Goal: Use online tool/utility: Utilize a website feature to perform a specific function

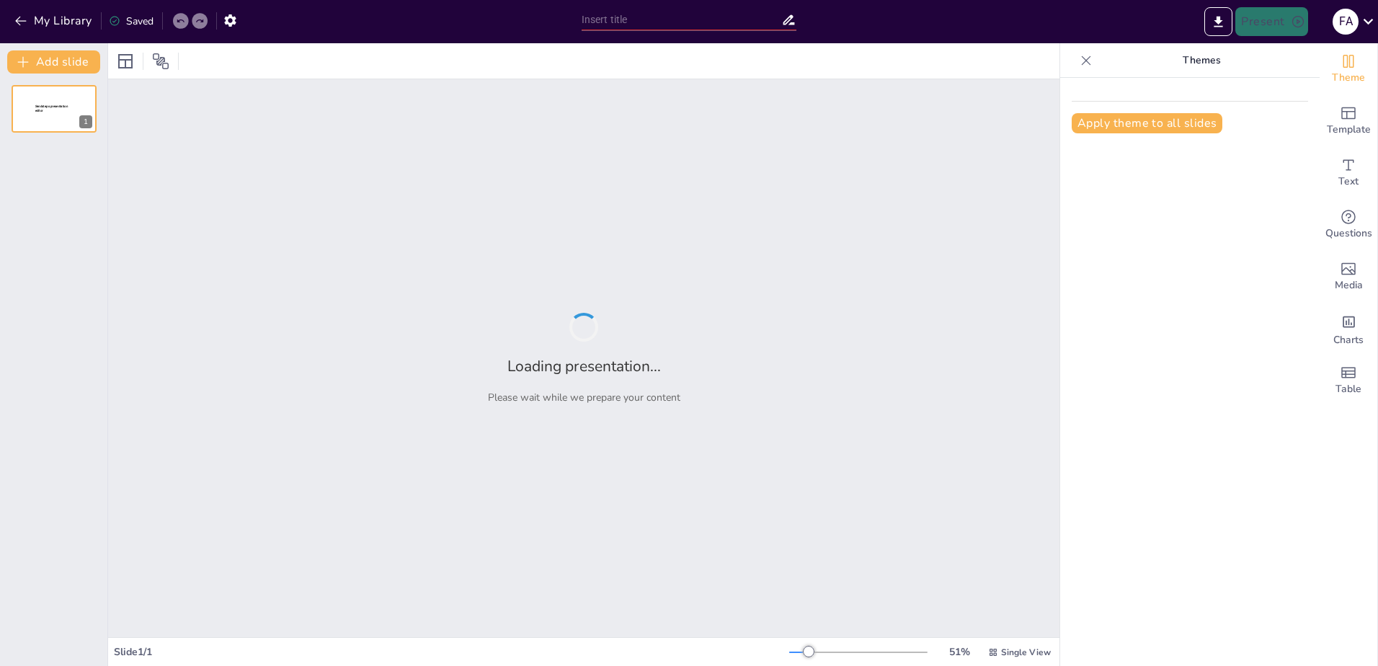
type input "Imported Asamblea Ordinaria de Copropietarios [PERSON_NAME] 2.0.pptx"
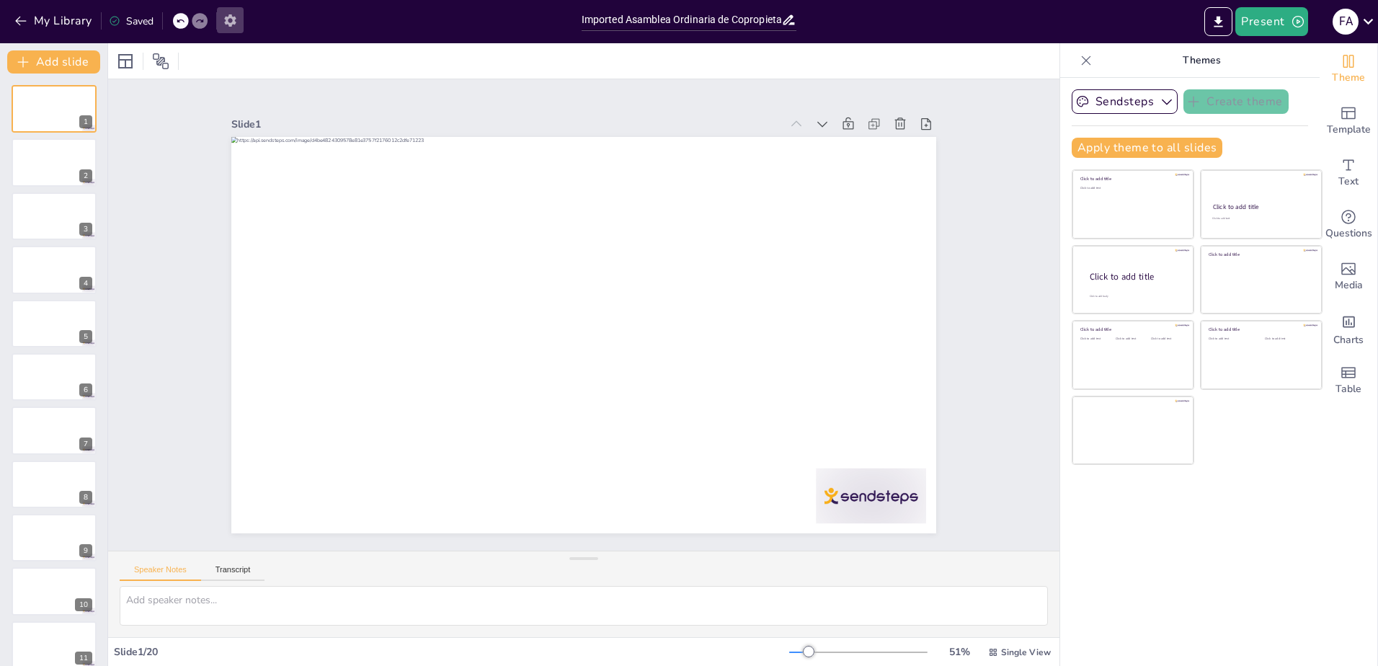
click at [238, 22] on icon "button" at bounding box center [230, 20] width 15 height 15
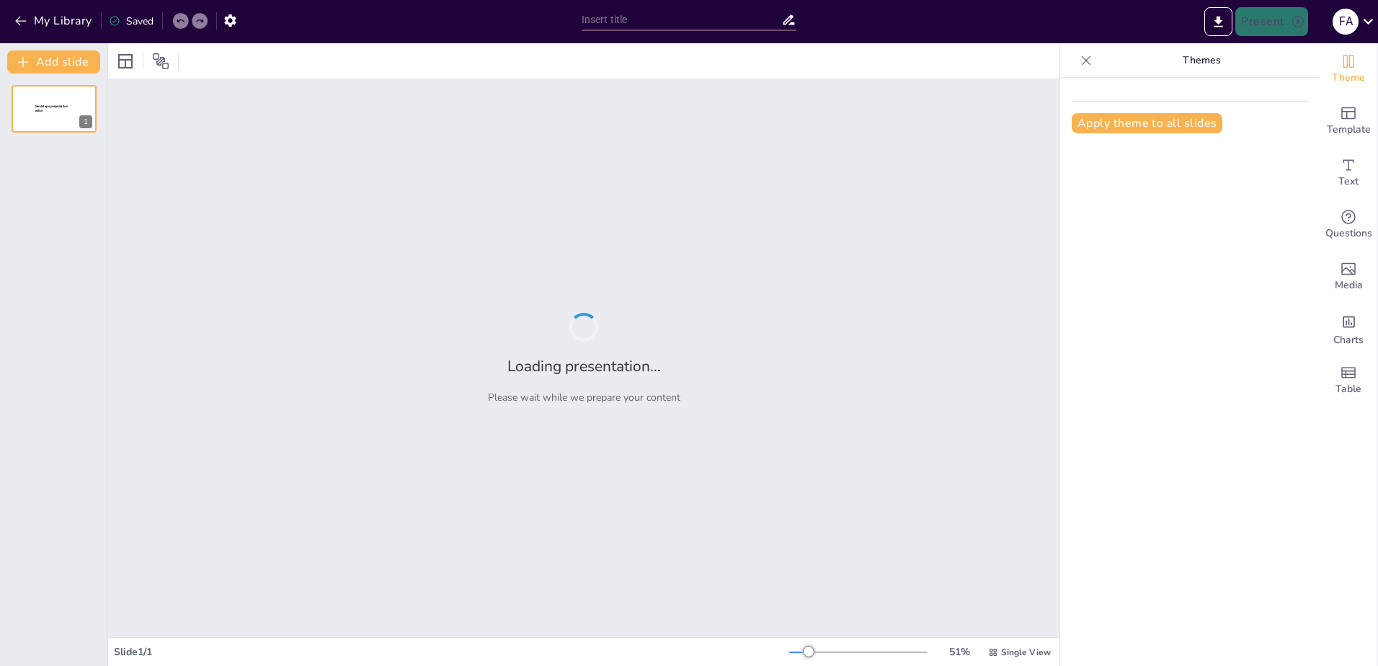
type input "Imported Asamblea Ordinaria de Copropietarios [PERSON_NAME] 2.0.pptx"
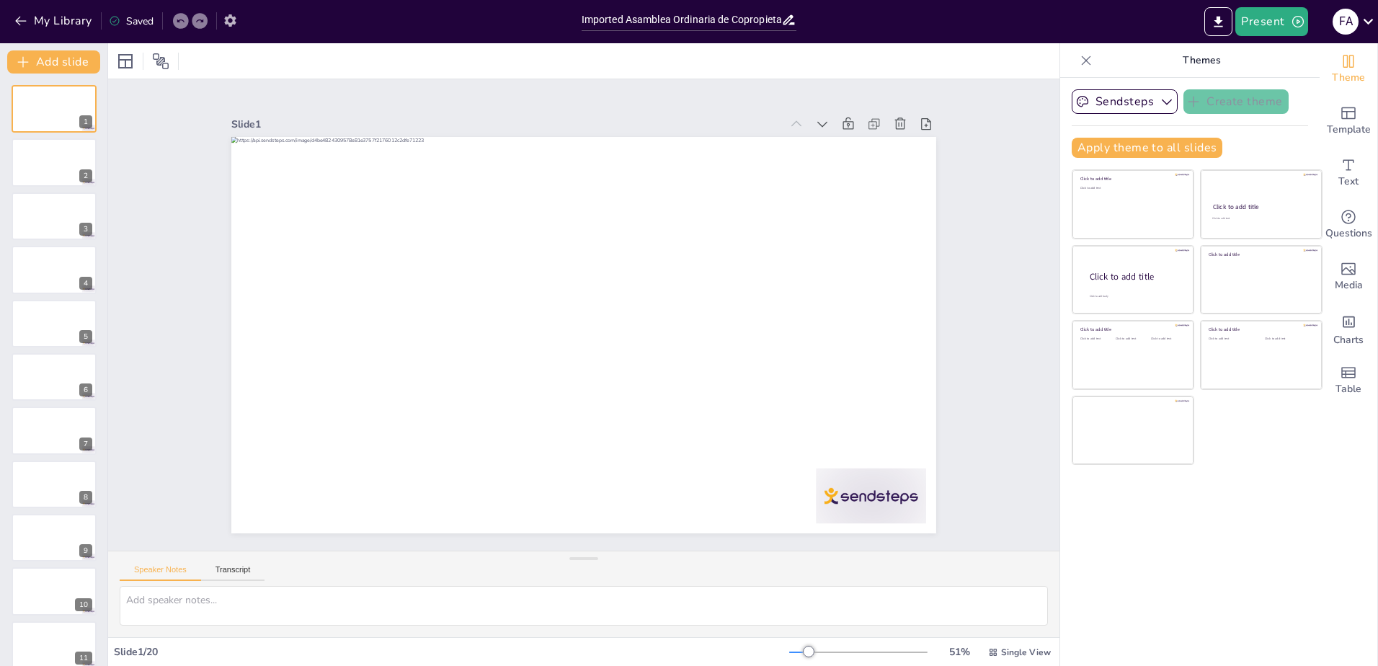
click at [232, 15] on icon "button" at bounding box center [230, 20] width 12 height 12
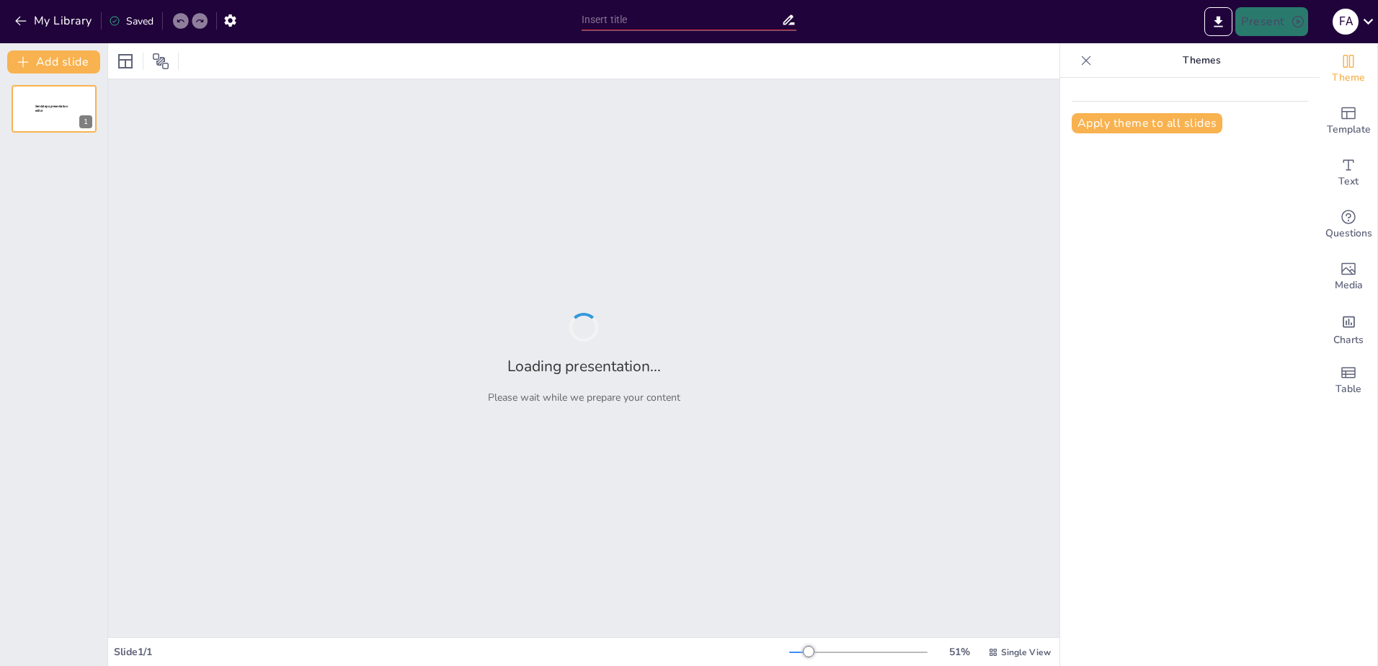
type input "Imported Asamblea Ordinaria de Copropietarios [PERSON_NAME] 2.0.pptx"
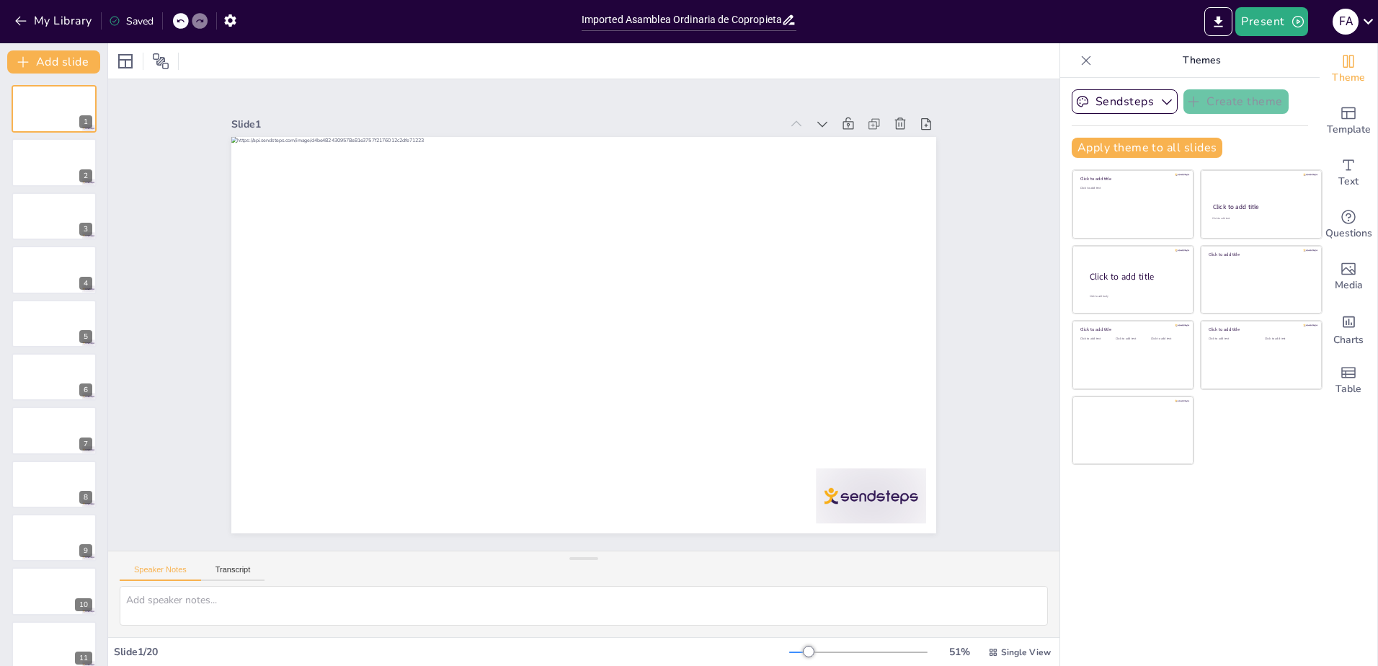
click at [133, 21] on div "Saved" at bounding box center [131, 21] width 45 height 14
click at [128, 20] on div "Saved" at bounding box center [131, 21] width 45 height 14
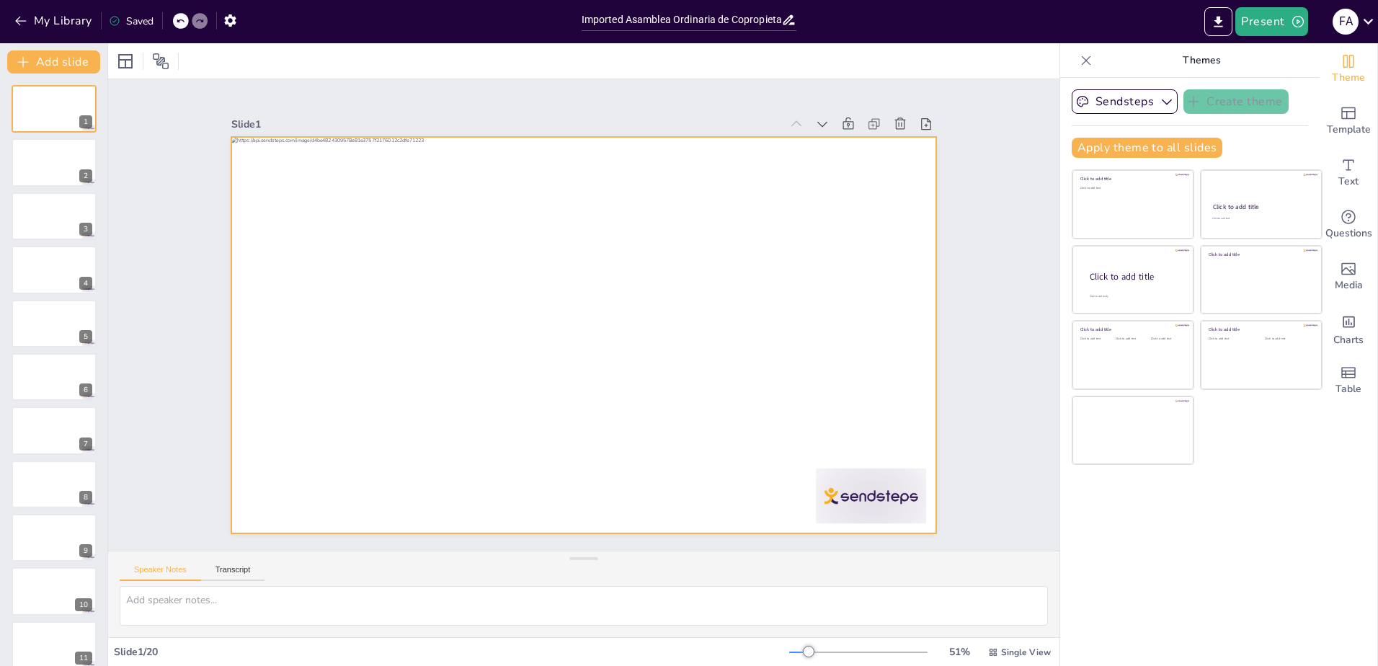
click at [347, 270] on div at bounding box center [577, 334] width 793 height 595
click at [737, 173] on icon at bounding box center [745, 181] width 17 height 17
click at [50, 172] on div at bounding box center [54, 162] width 86 height 49
click at [497, 267] on div at bounding box center [566, 325] width 696 height 809
click at [448, 269] on div at bounding box center [565, 323] width 649 height 805
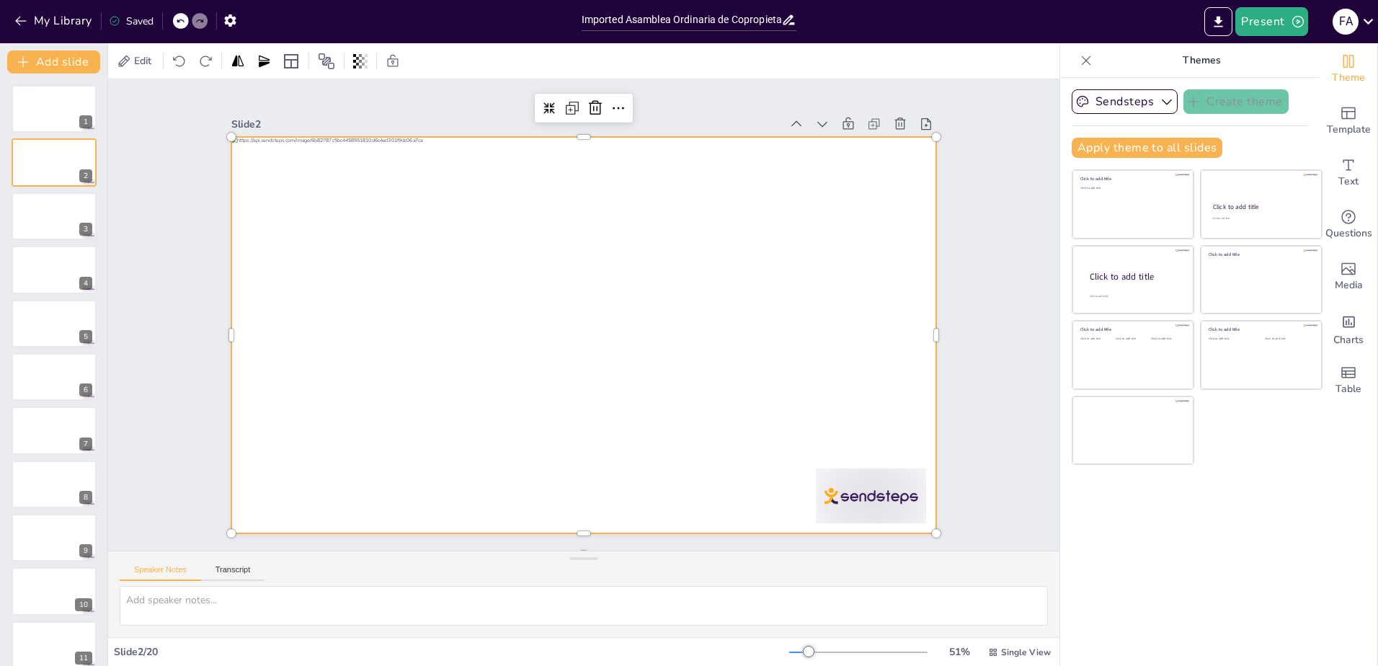
click at [448, 269] on div at bounding box center [577, 334] width 793 height 595
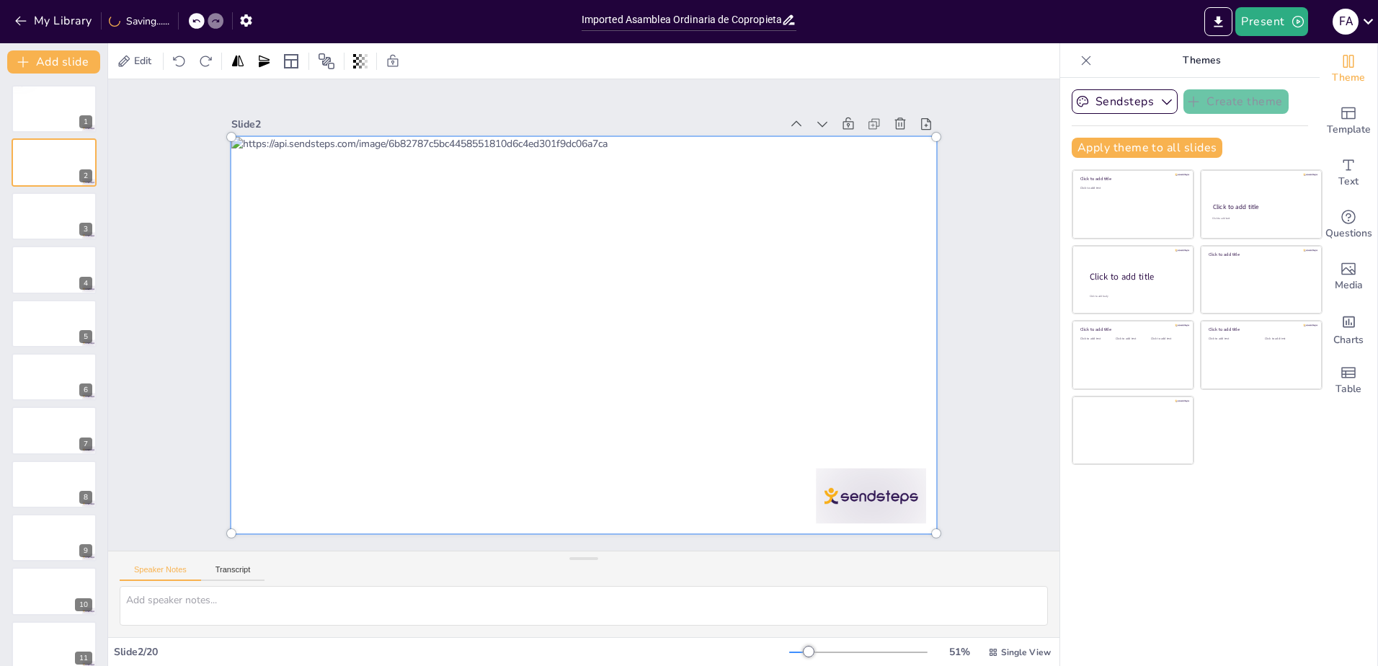
click at [551, 244] on div at bounding box center [580, 335] width 792 height 555
click at [518, 277] on div at bounding box center [577, 334] width 814 height 616
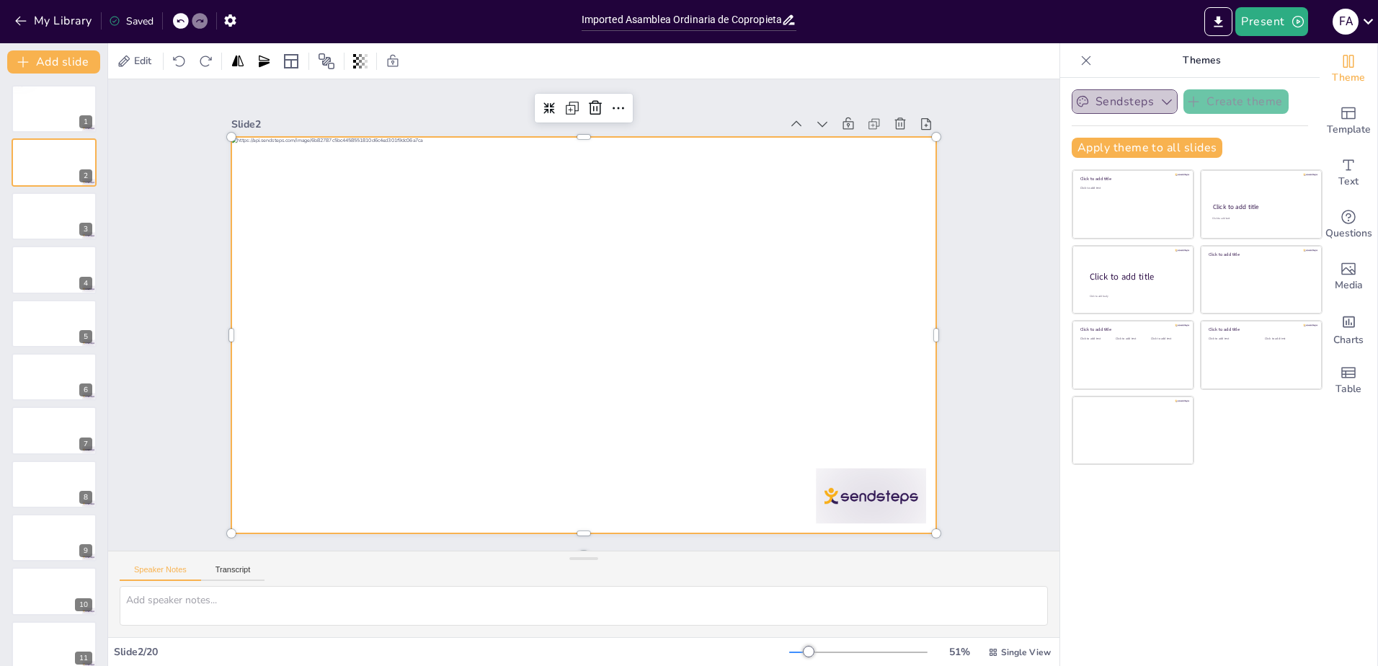
click at [1103, 103] on button "Sendsteps" at bounding box center [1125, 101] width 106 height 25
click at [586, 99] on icon at bounding box center [593, 105] width 14 height 14
click at [751, 192] on icon at bounding box center [758, 199] width 15 height 15
click at [608, 100] on icon at bounding box center [615, 107] width 14 height 14
click at [49, 18] on button "My Library" at bounding box center [54, 20] width 87 height 23
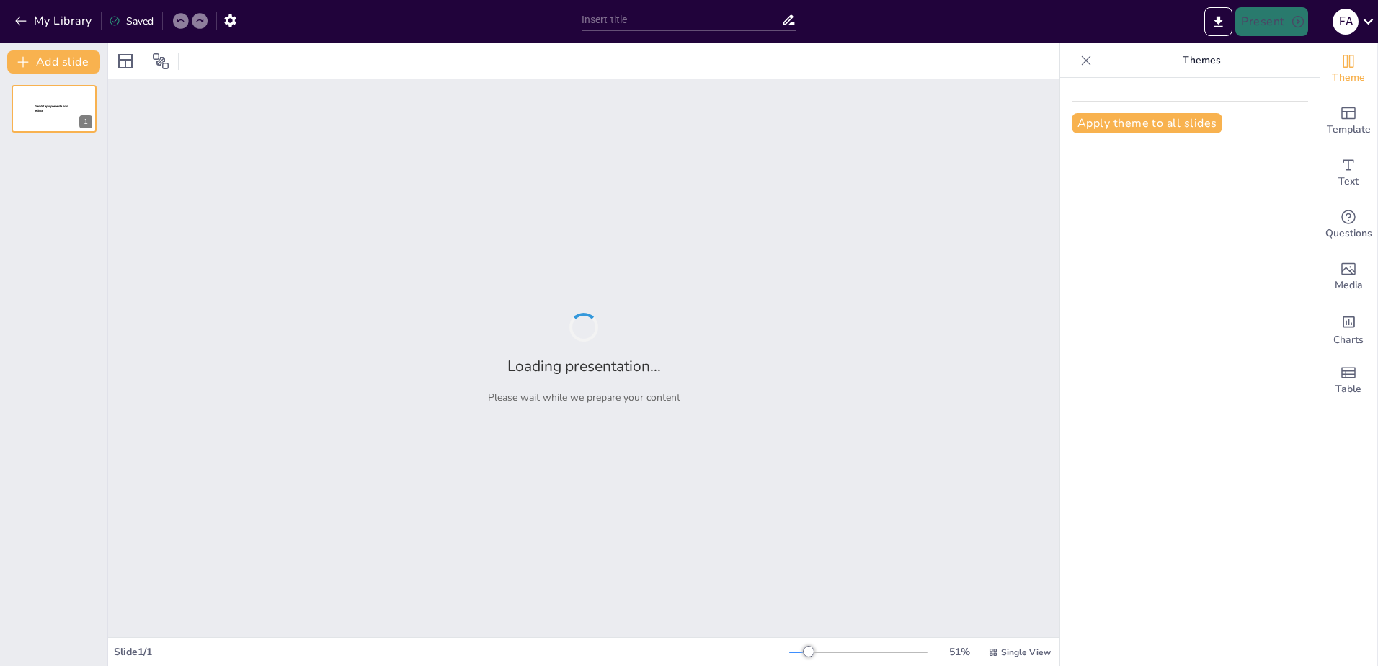
type input "Imported Asamblea Ordinaria de Copropietarios [PERSON_NAME] 2.0.pptx"
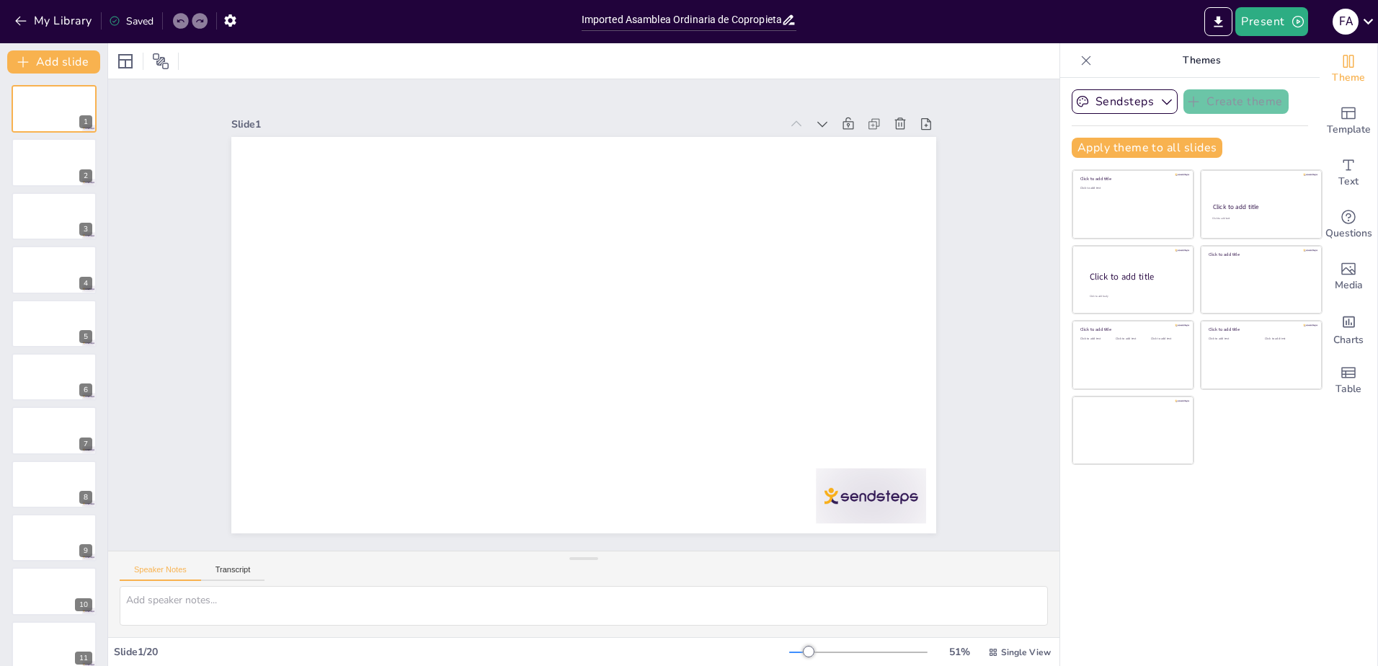
scroll to position [497, 0]
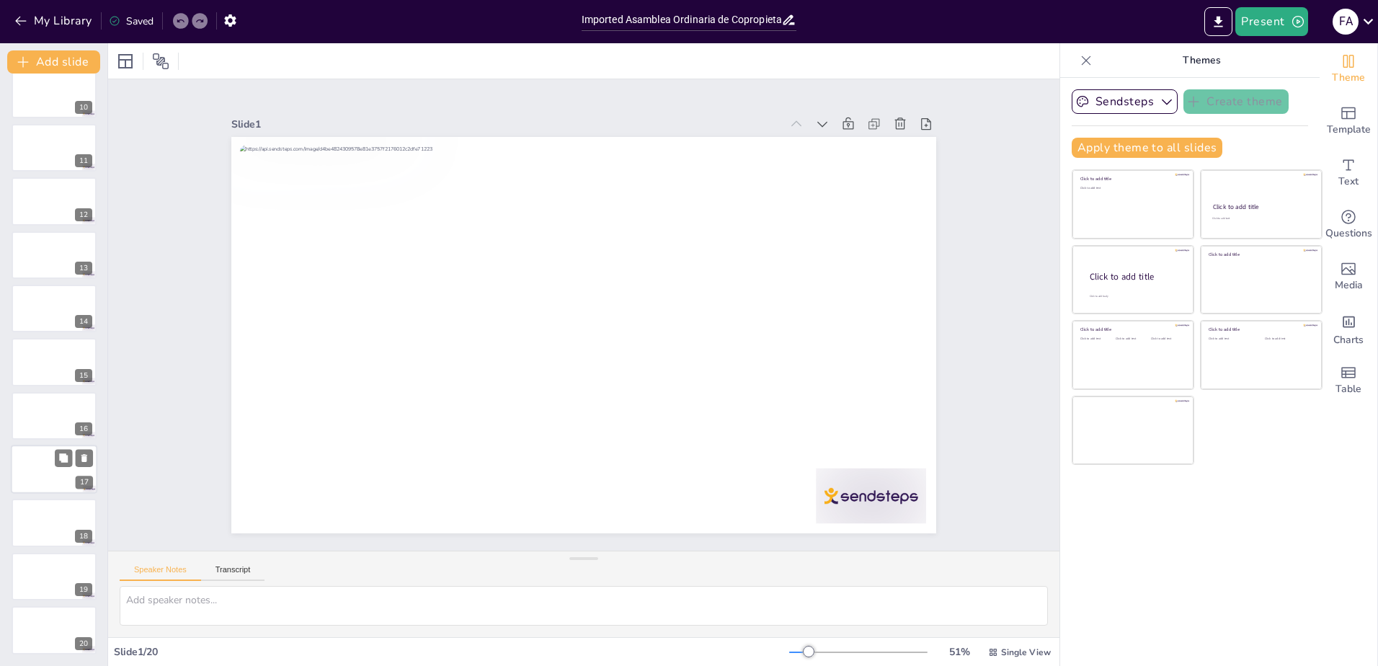
click at [30, 474] on div at bounding box center [54, 469] width 86 height 49
click at [529, 329] on div at bounding box center [581, 335] width 742 height 468
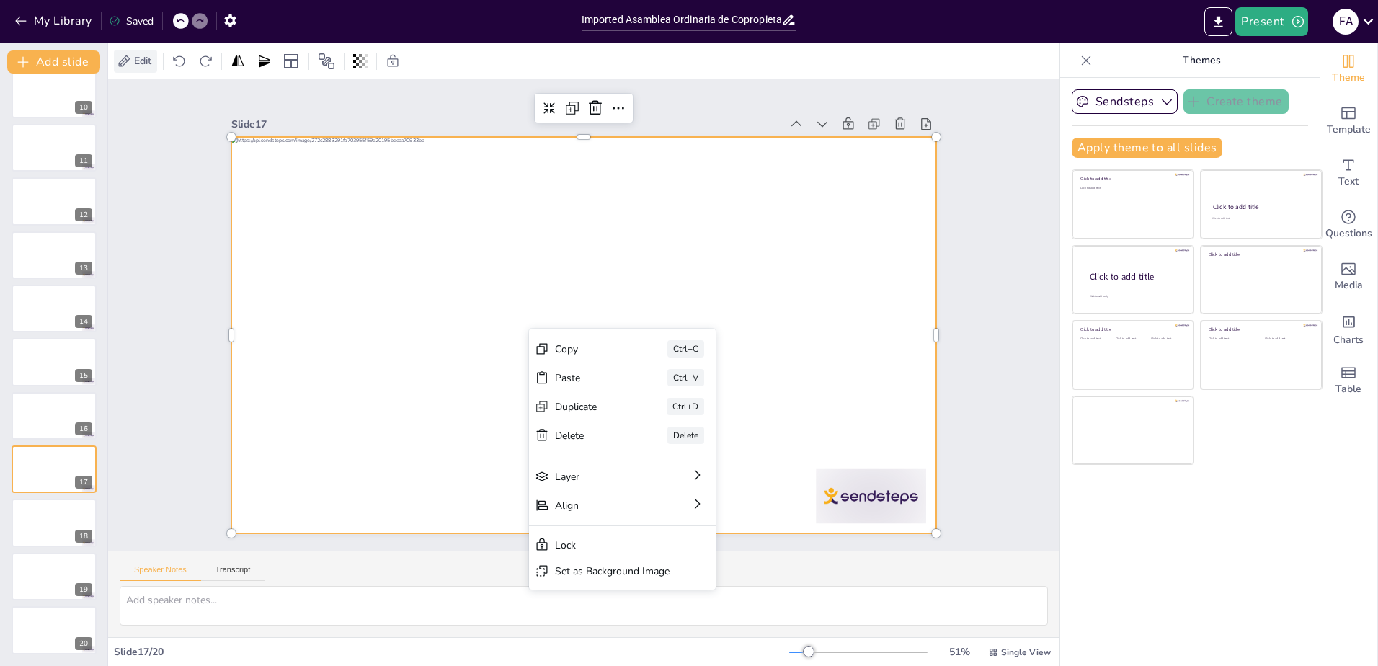
click at [152, 64] on span "Edit" at bounding box center [142, 61] width 23 height 14
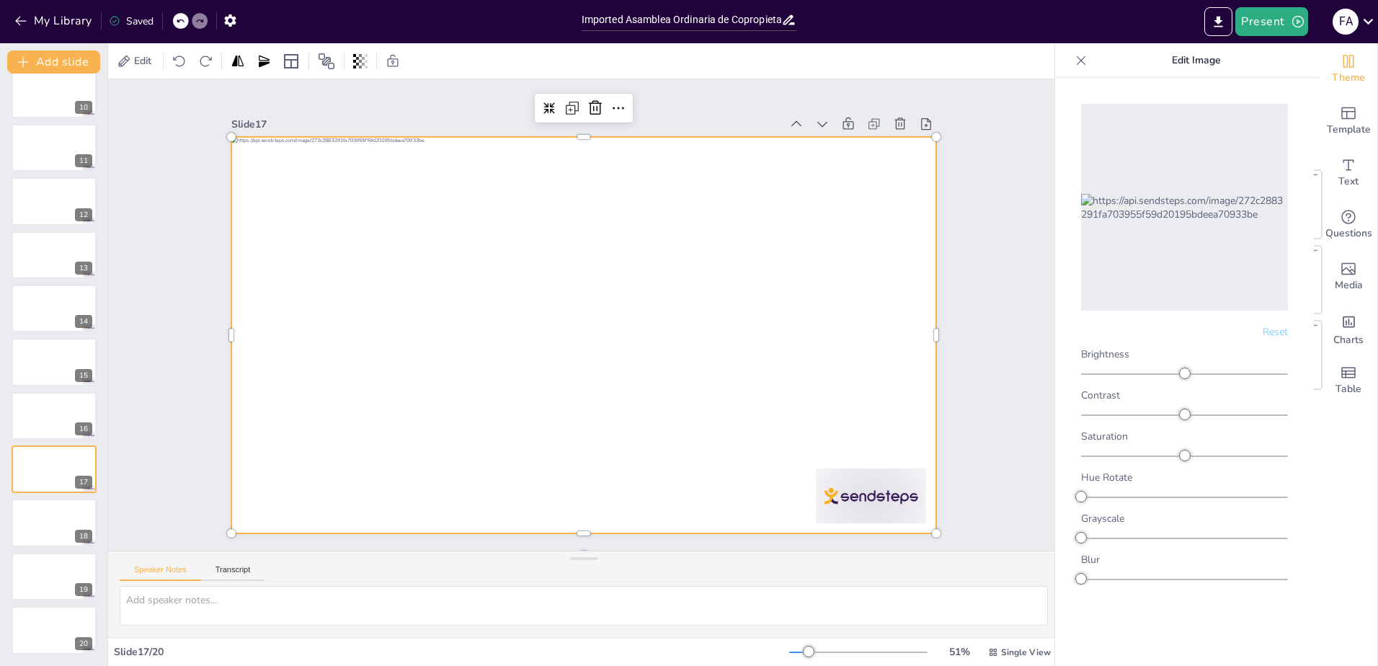
click at [1189, 63] on p "Edit Image" at bounding box center [1196, 60] width 207 height 35
